Goal: Transaction & Acquisition: Purchase product/service

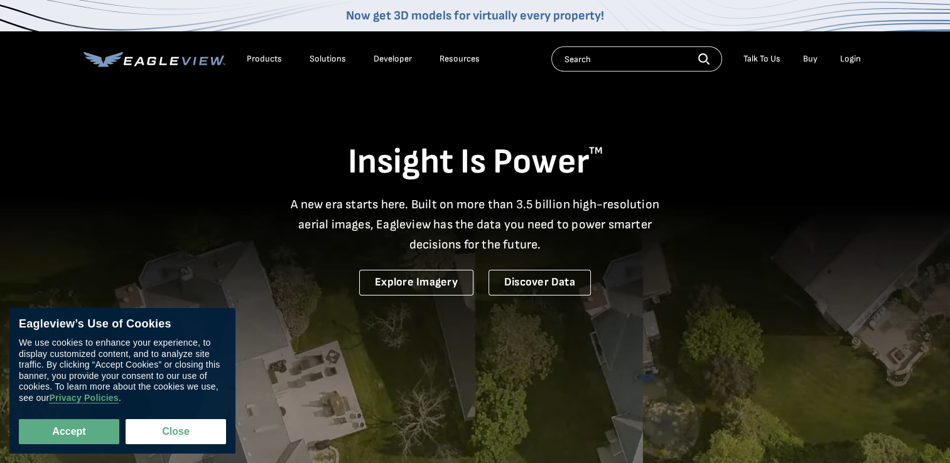
click at [847, 57] on div "Login" at bounding box center [850, 58] width 21 height 11
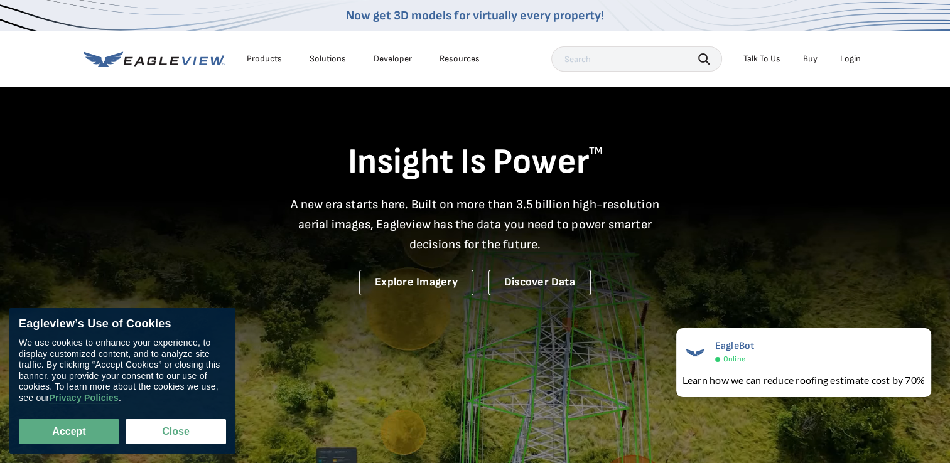
click at [848, 56] on div "Login" at bounding box center [850, 58] width 21 height 11
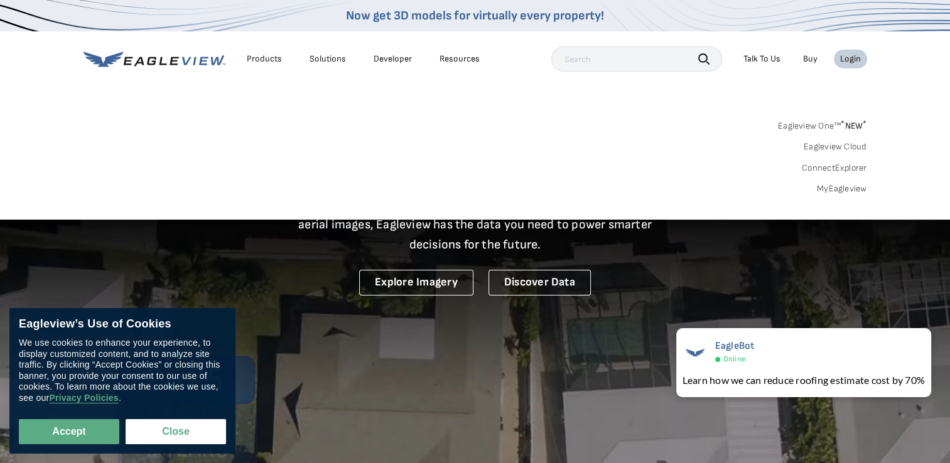
click at [853, 191] on link "MyEagleview" at bounding box center [842, 188] width 50 height 11
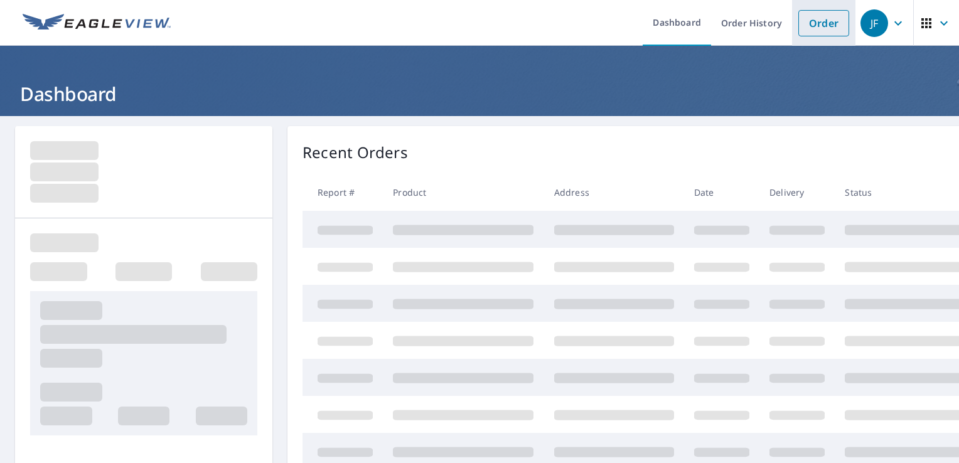
click at [814, 19] on link "Order" at bounding box center [823, 23] width 51 height 26
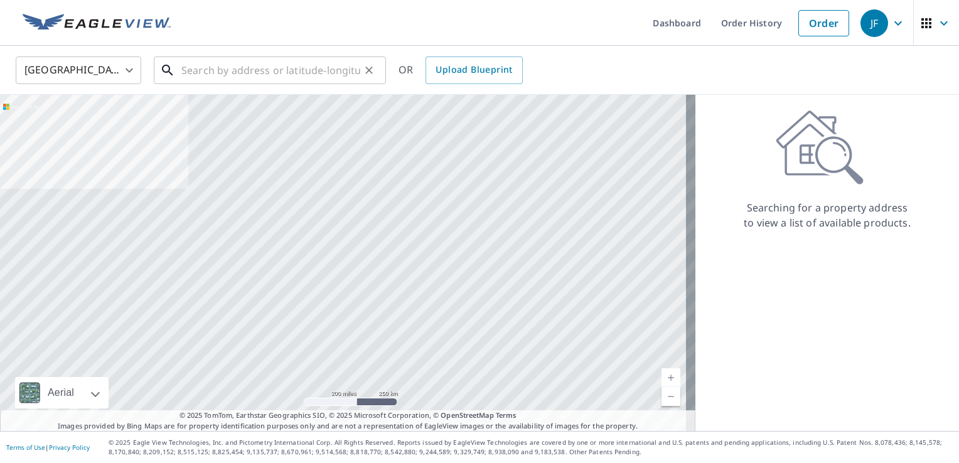
click at [309, 67] on input "text" at bounding box center [270, 70] width 179 height 35
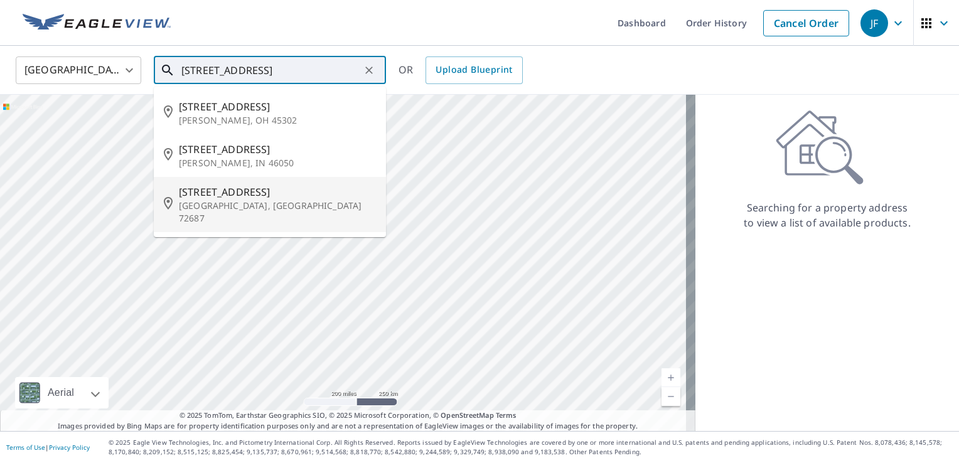
click at [232, 197] on span "[STREET_ADDRESS]" at bounding box center [277, 192] width 197 height 15
type input "[STREET_ADDRESS]"
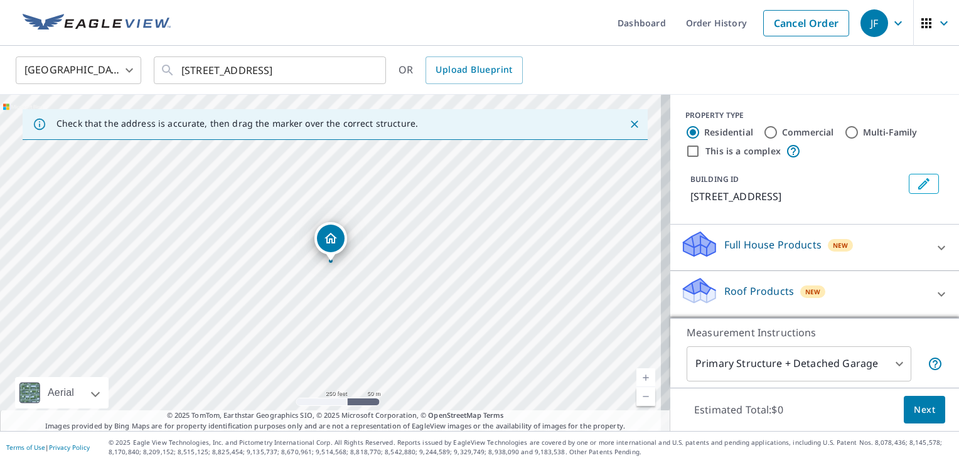
click at [638, 378] on link "Current Level 17, Zoom In" at bounding box center [645, 377] width 19 height 19
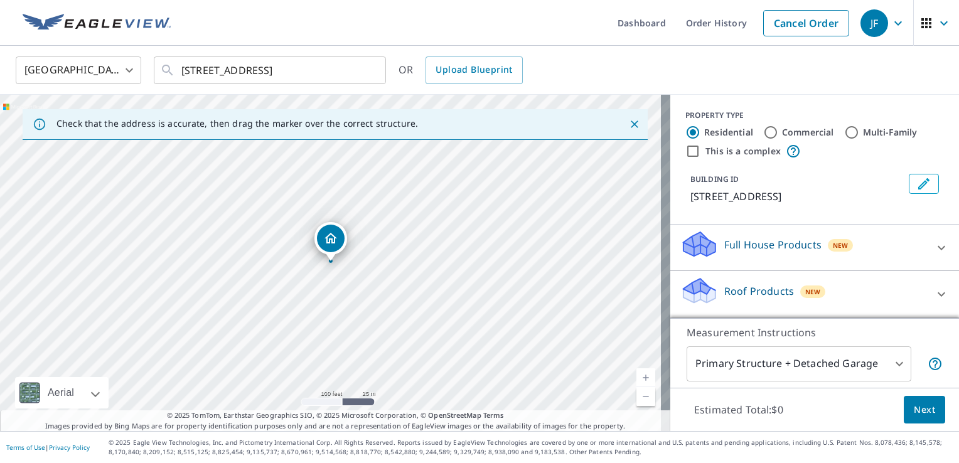
click at [638, 378] on link "Current Level 18, Zoom In" at bounding box center [645, 377] width 19 height 19
drag, startPoint x: 332, startPoint y: 238, endPoint x: 251, endPoint y: 240, distance: 81.0
click at [934, 287] on icon at bounding box center [941, 294] width 15 height 15
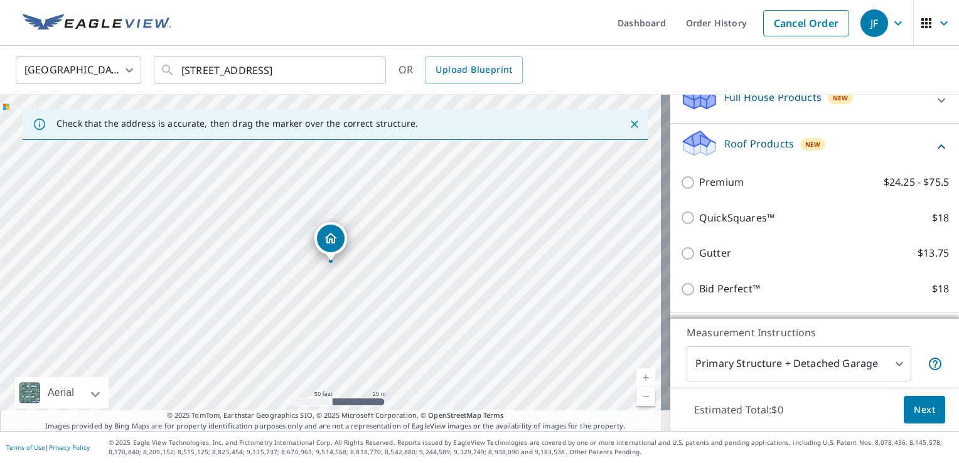
scroll to position [188, 0]
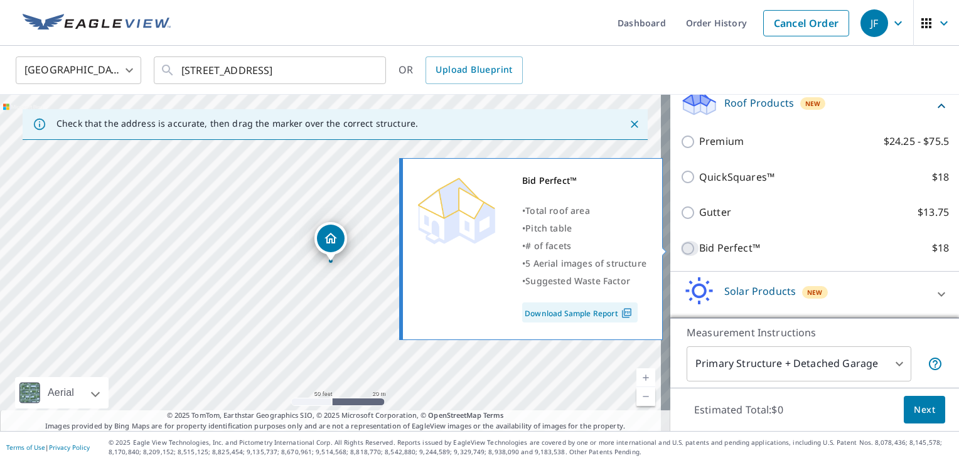
click at [680, 246] on input "Bid Perfect™ $18" at bounding box center [689, 248] width 19 height 15
checkbox input "true"
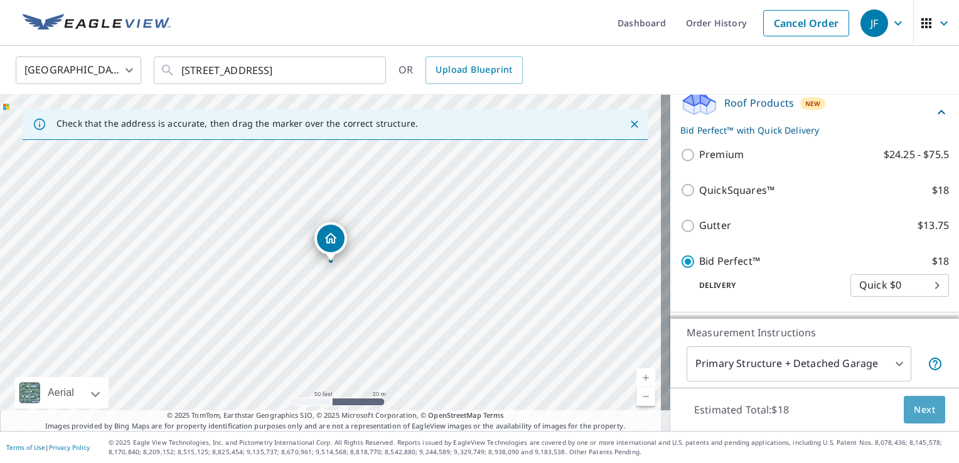
click at [914, 406] on span "Next" at bounding box center [924, 410] width 21 height 16
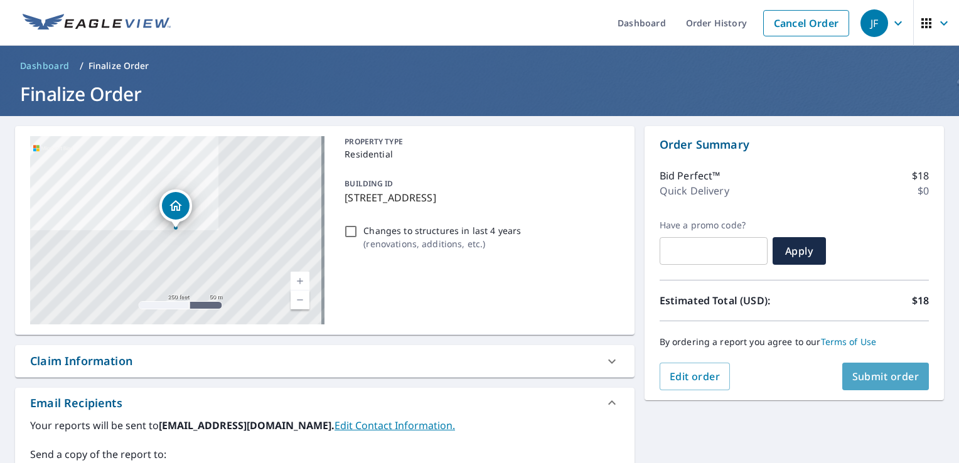
click at [854, 375] on span "Submit order" at bounding box center [885, 377] width 67 height 14
